Goal: Information Seeking & Learning: Learn about a topic

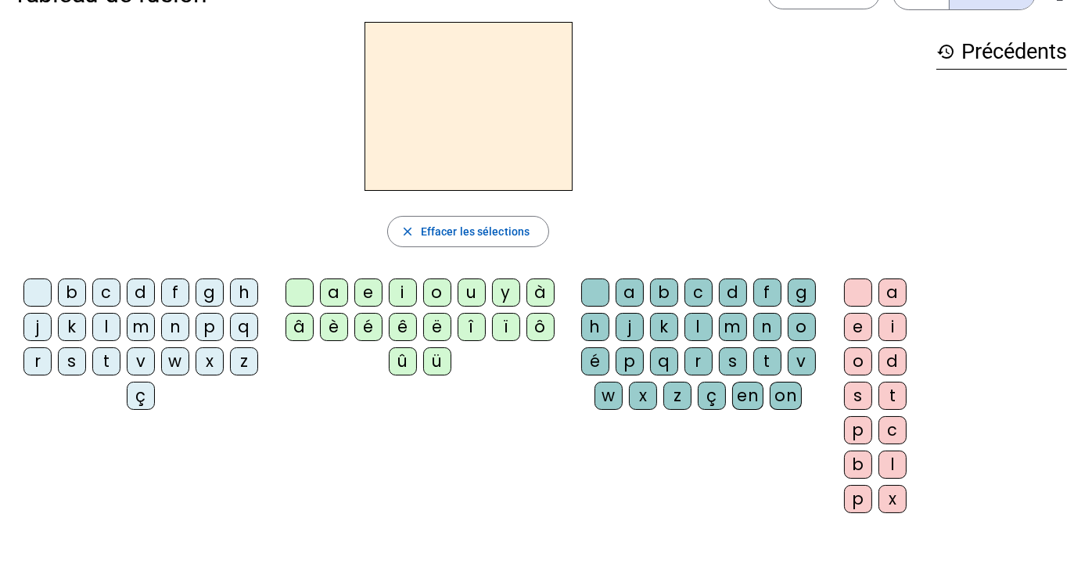
scroll to position [34, 0]
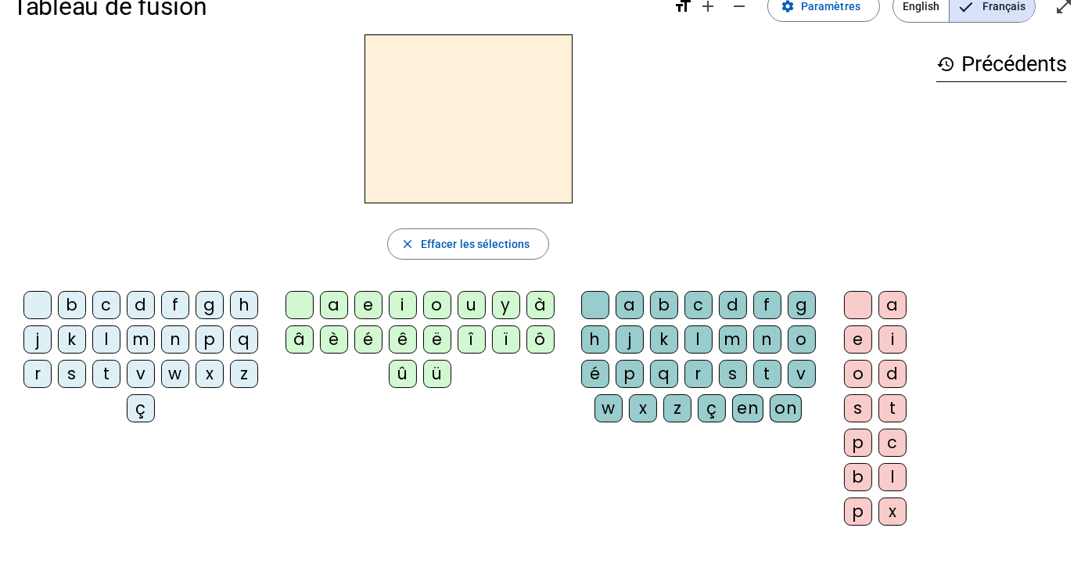
click at [131, 297] on div "d" at bounding box center [141, 305] width 28 height 28
click at [139, 346] on div "m" at bounding box center [141, 340] width 28 height 28
click at [213, 339] on div "p" at bounding box center [210, 340] width 28 height 28
click at [239, 375] on div "z" at bounding box center [244, 374] width 28 height 28
click at [333, 298] on div "a" at bounding box center [334, 305] width 28 height 28
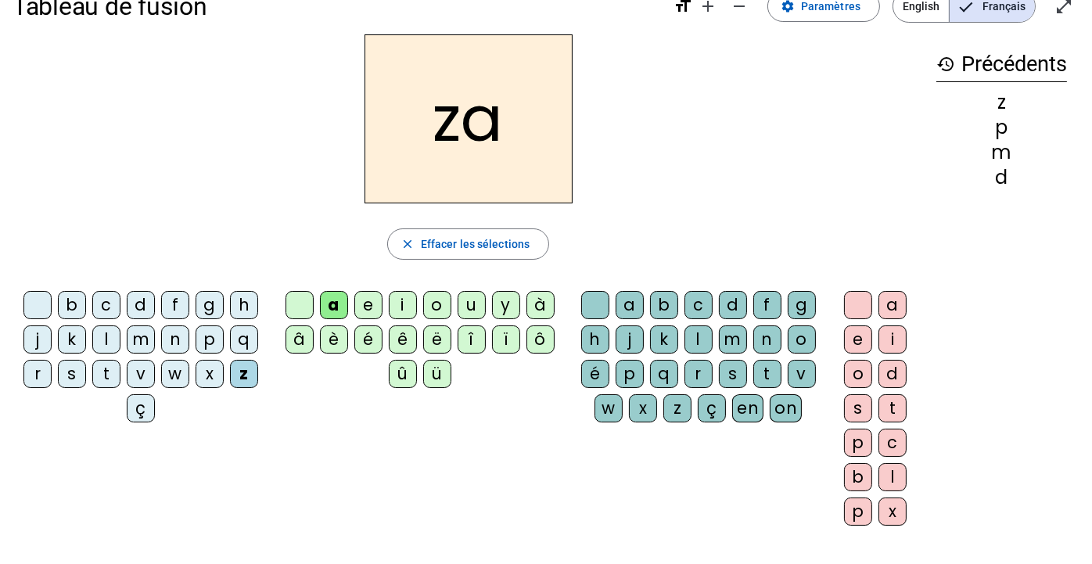
click at [369, 301] on div "e" at bounding box center [368, 305] width 28 height 28
click at [403, 302] on div "i" at bounding box center [403, 305] width 28 height 28
click at [367, 336] on div "é" at bounding box center [368, 340] width 28 height 28
click at [470, 301] on div "u" at bounding box center [472, 305] width 28 height 28
click at [660, 296] on div "b" at bounding box center [664, 305] width 28 height 28
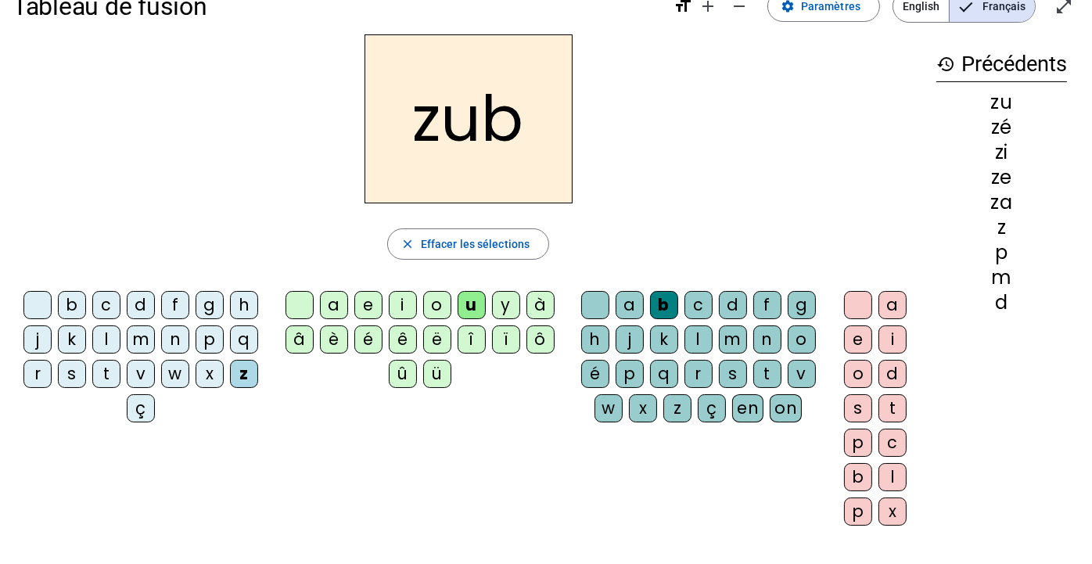
click at [630, 371] on div "p" at bounding box center [630, 374] width 28 height 28
click at [696, 369] on div "r" at bounding box center [699, 374] width 28 height 28
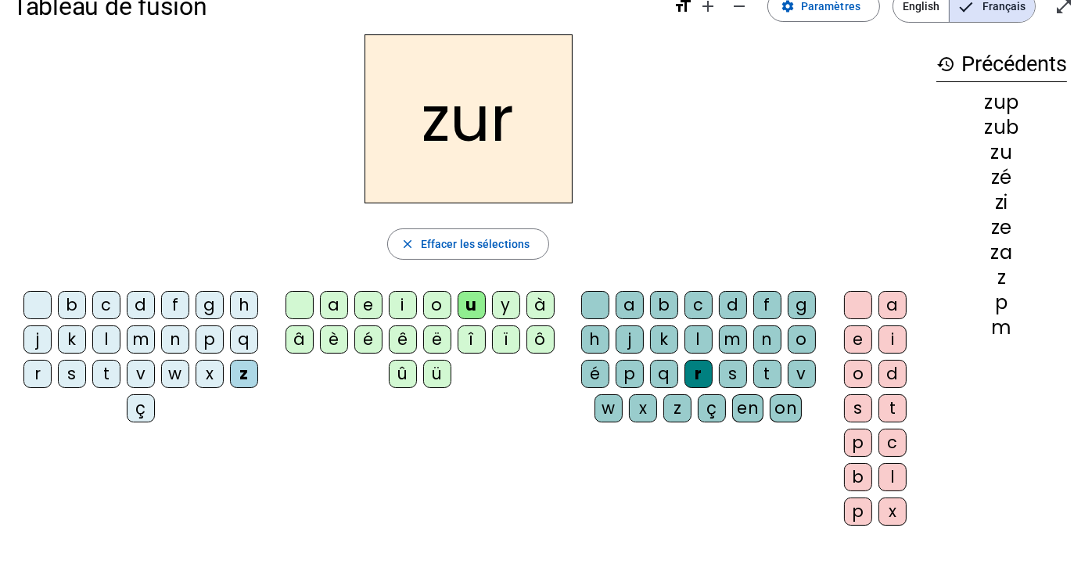
click at [758, 369] on div "t" at bounding box center [768, 374] width 28 height 28
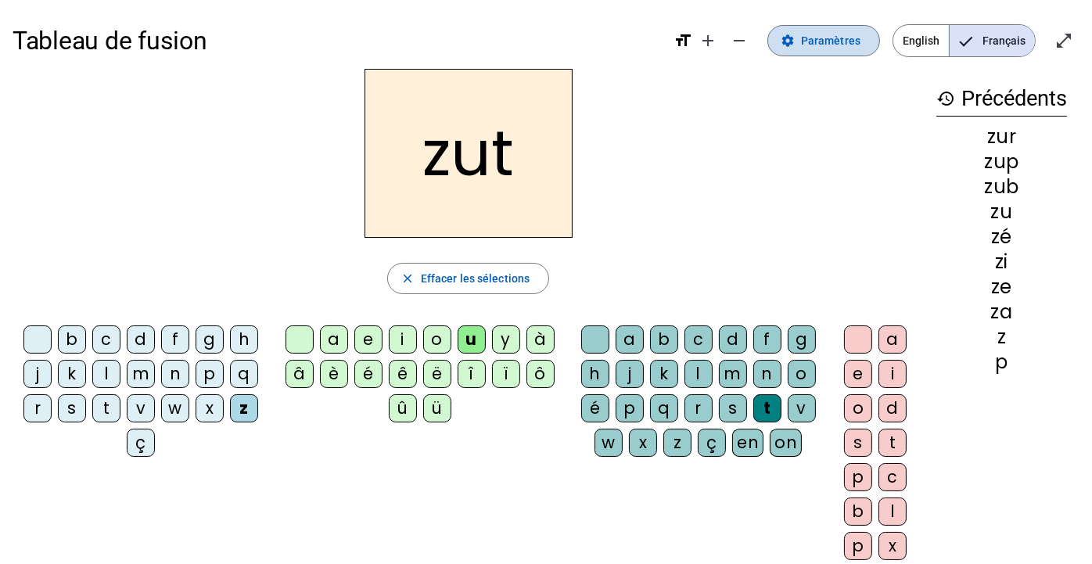
click at [822, 45] on span "Paramètres" at bounding box center [830, 40] width 59 height 19
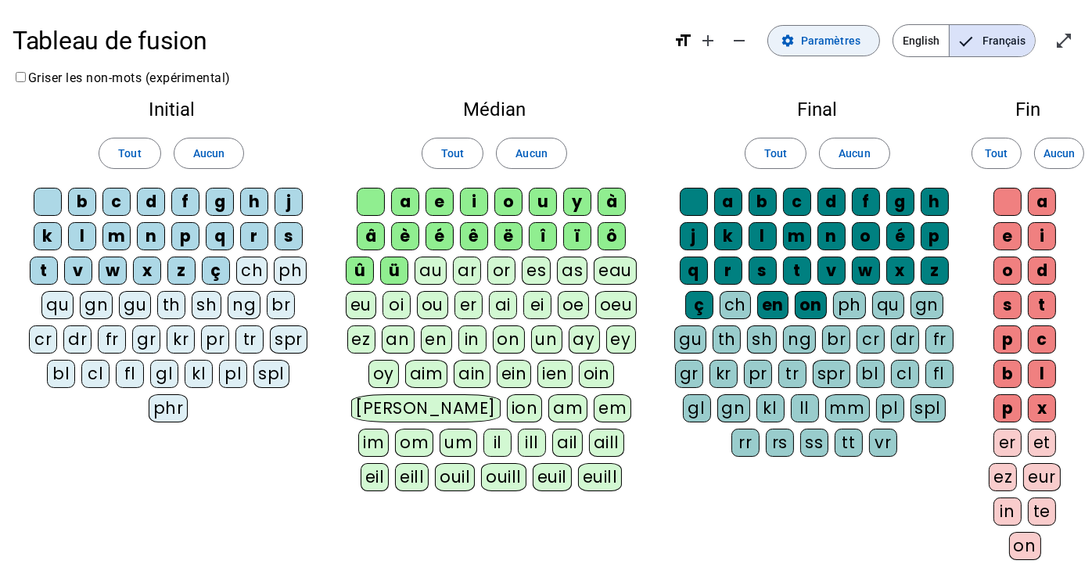
click at [822, 45] on span "Paramètres" at bounding box center [830, 40] width 59 height 19
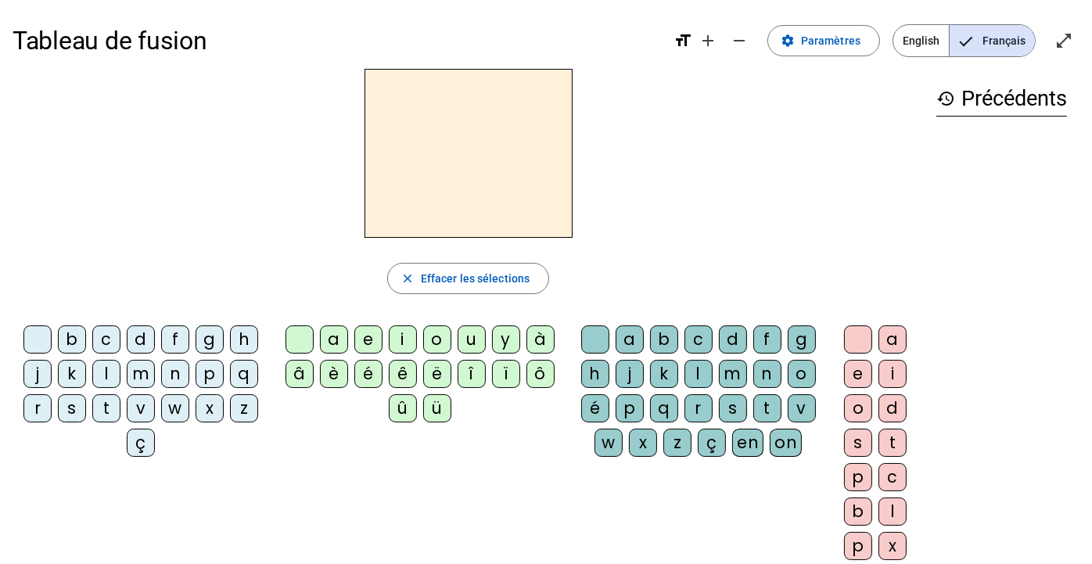
click at [140, 368] on div "m" at bounding box center [141, 374] width 28 height 28
click at [109, 339] on div "c" at bounding box center [106, 340] width 28 height 28
click at [100, 406] on div "t" at bounding box center [106, 408] width 28 height 28
click at [210, 369] on div "p" at bounding box center [210, 374] width 28 height 28
click at [76, 399] on div "s" at bounding box center [72, 408] width 28 height 28
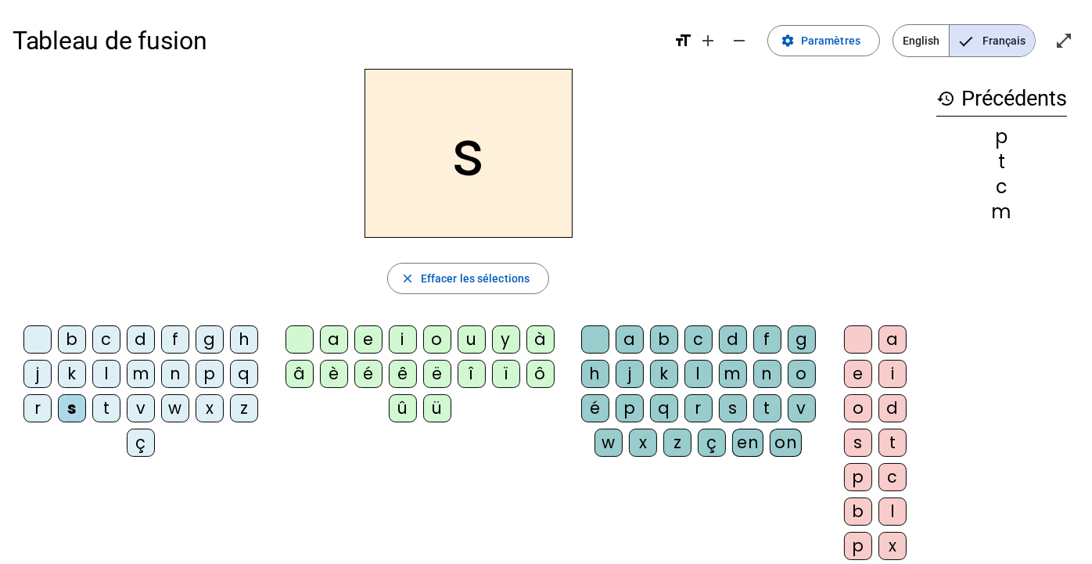
click at [337, 336] on div "a" at bounding box center [334, 340] width 28 height 28
click at [369, 336] on div "e" at bounding box center [368, 340] width 28 height 28
click at [367, 366] on div "é" at bounding box center [368, 374] width 28 height 28
click at [436, 334] on div "o" at bounding box center [437, 340] width 28 height 28
click at [653, 333] on div "b" at bounding box center [664, 340] width 28 height 28
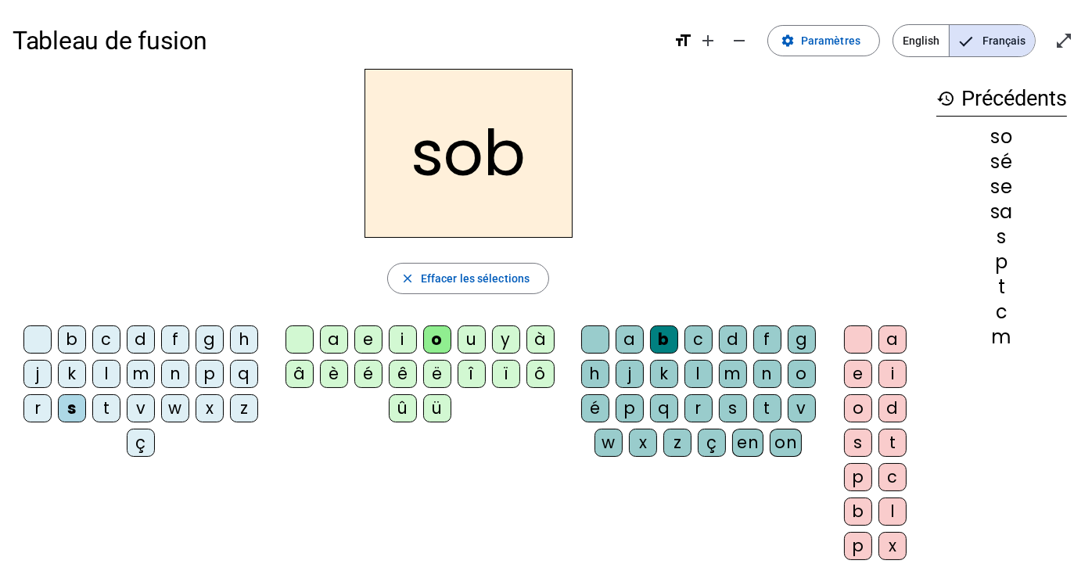
click at [765, 340] on div "f" at bounding box center [768, 340] width 28 height 28
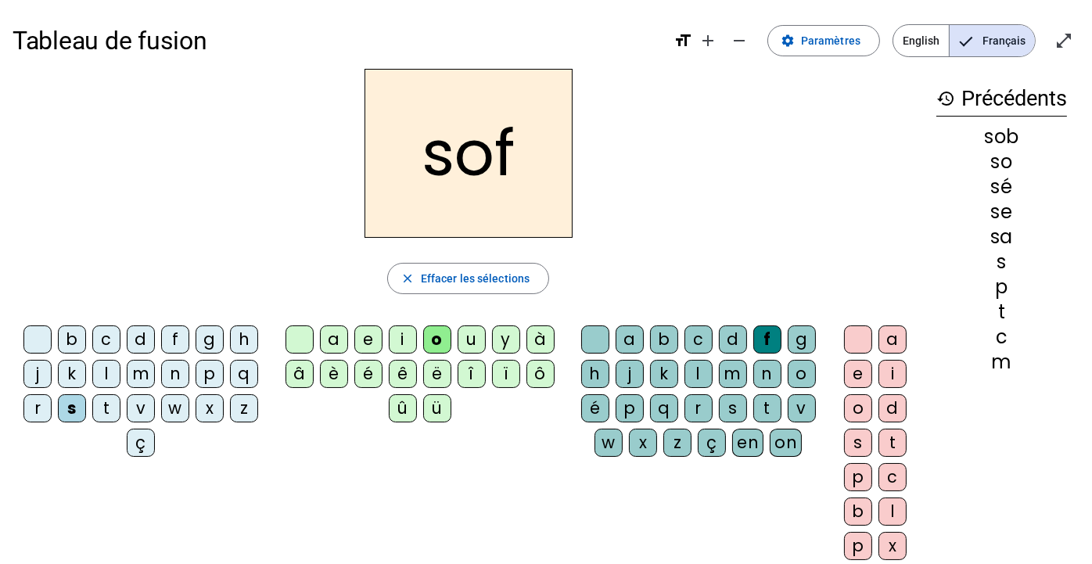
click at [666, 372] on div "k" at bounding box center [664, 374] width 28 height 28
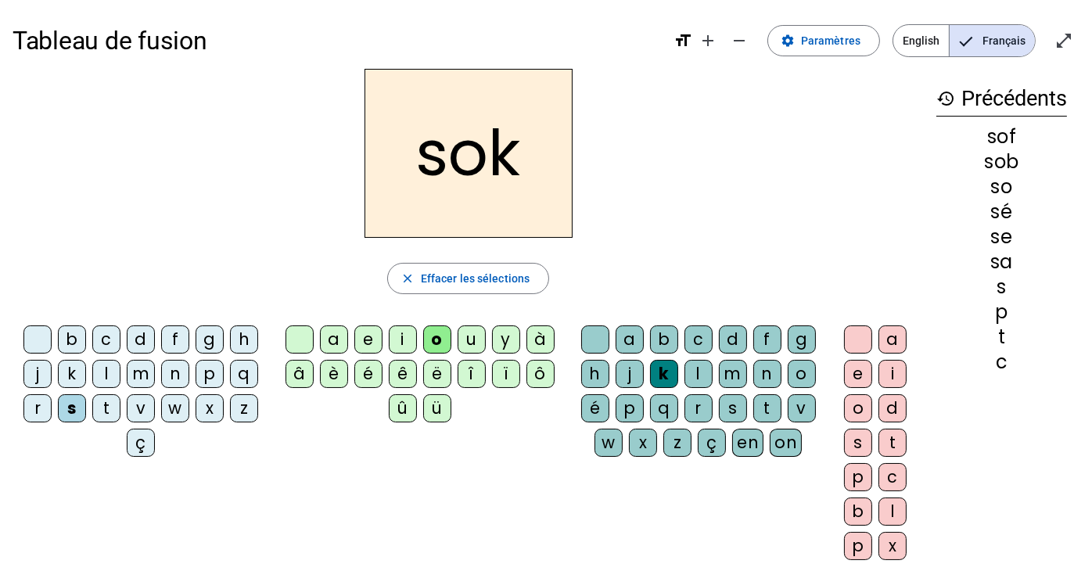
click at [632, 399] on div "p" at bounding box center [630, 408] width 28 height 28
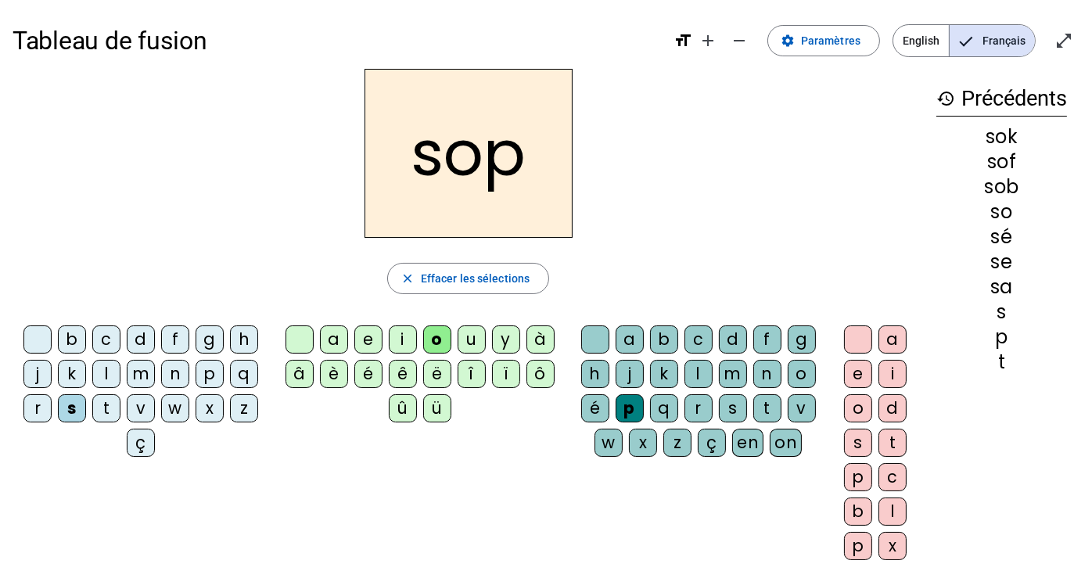
click at [999, 139] on div "sok" at bounding box center [1002, 137] width 131 height 19
click at [458, 156] on h2 "sop" at bounding box center [469, 153] width 208 height 169
click at [203, 384] on div "p" at bounding box center [210, 374] width 28 height 28
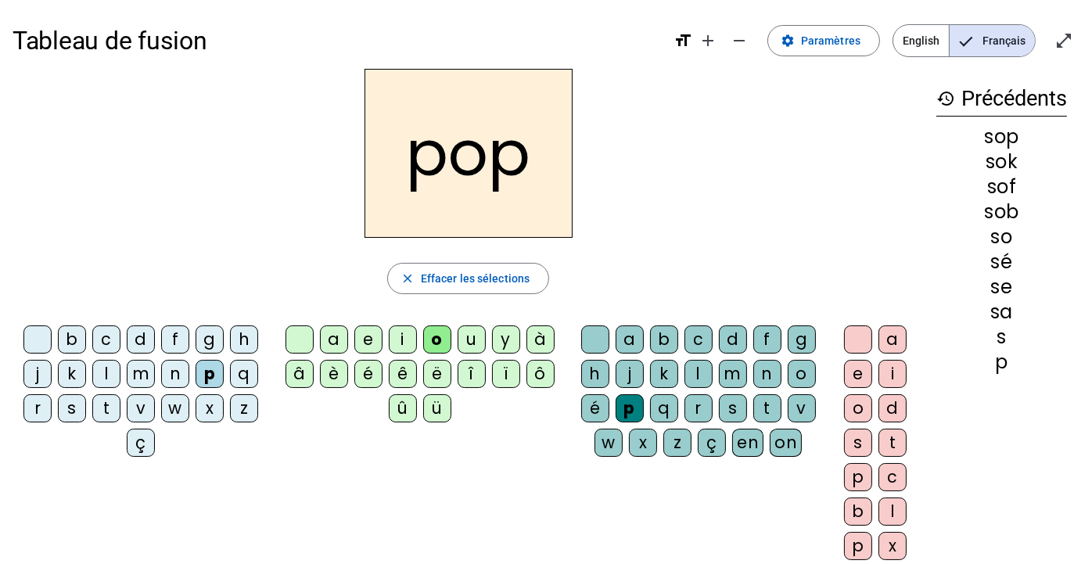
click at [187, 353] on letter-bubble "f" at bounding box center [178, 343] width 34 height 34
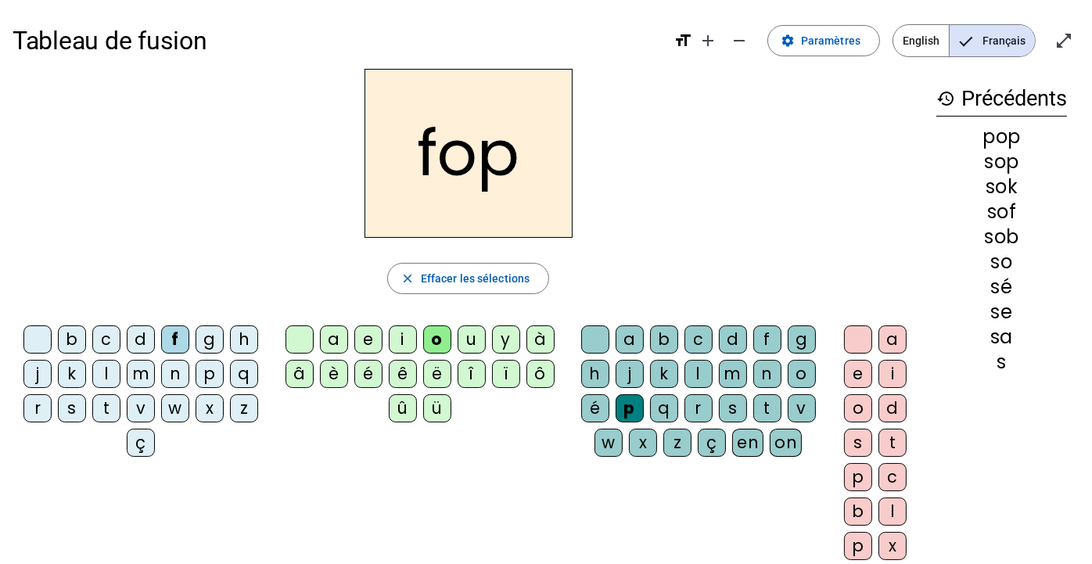
click at [394, 351] on div "i" at bounding box center [403, 340] width 28 height 28
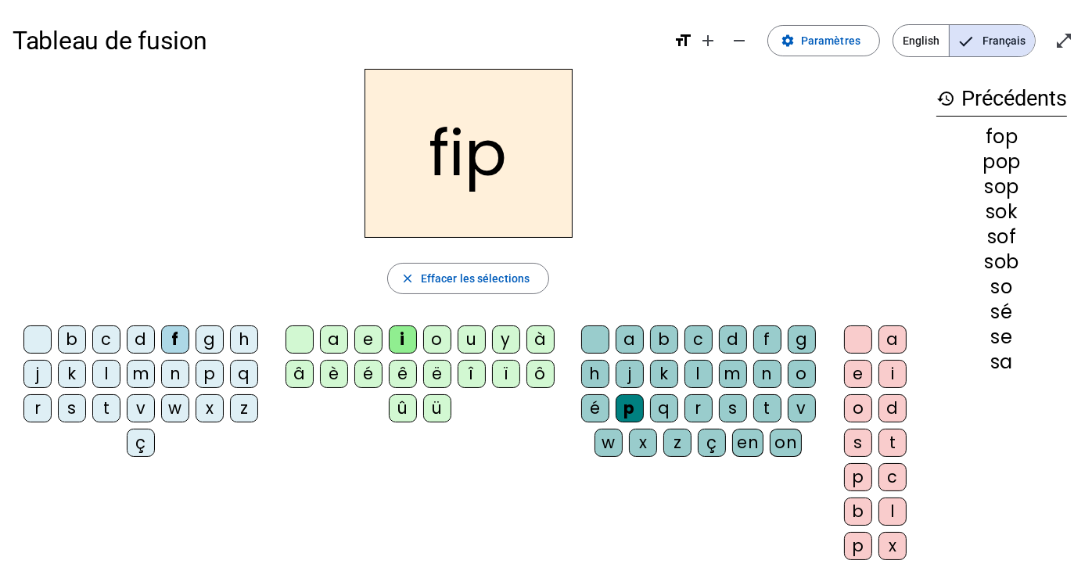
click at [434, 387] on letter-bubble "ë" at bounding box center [440, 377] width 34 height 34
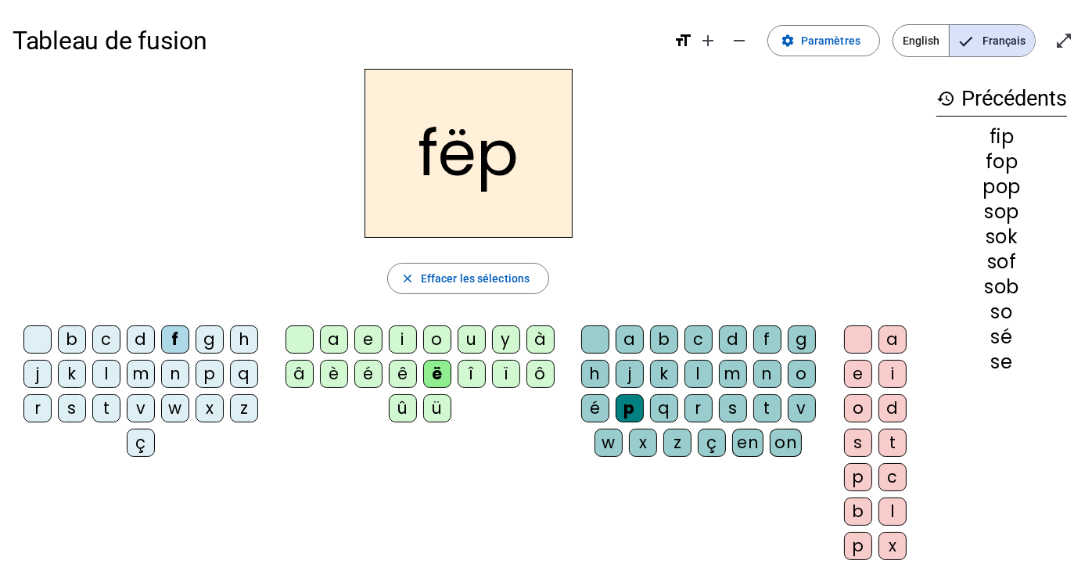
click at [106, 343] on div "c" at bounding box center [106, 340] width 28 height 28
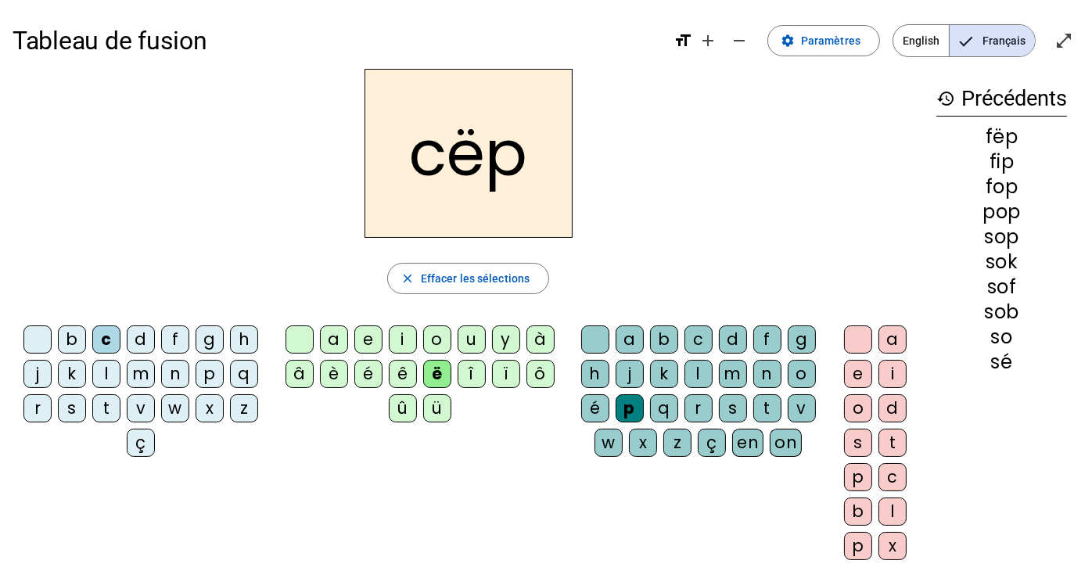
click at [111, 380] on div "l" at bounding box center [106, 374] width 28 height 28
